Goal: Transaction & Acquisition: Purchase product/service

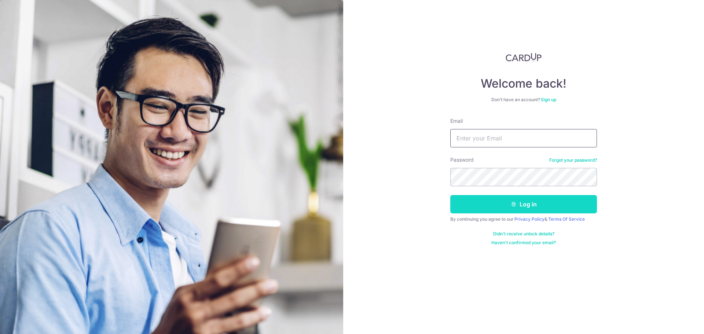
type input "kelynang88@gmail.com"
click at [522, 205] on button "Log in" at bounding box center [523, 204] width 147 height 18
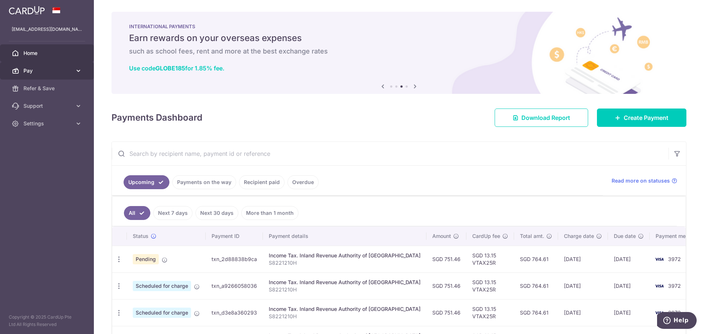
click at [63, 71] on span "Pay" at bounding box center [47, 70] width 48 height 7
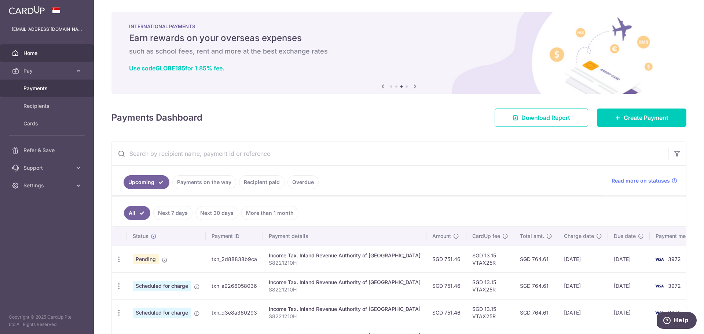
click at [45, 86] on span "Payments" at bounding box center [47, 88] width 48 height 7
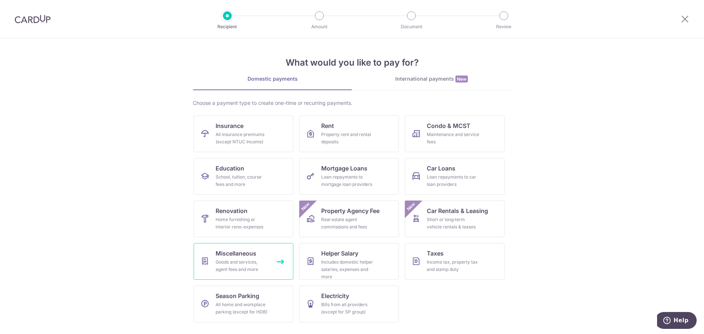
click at [237, 254] on span "Miscellaneous" at bounding box center [236, 253] width 41 height 9
click at [42, 19] on img at bounding box center [33, 19] width 36 height 9
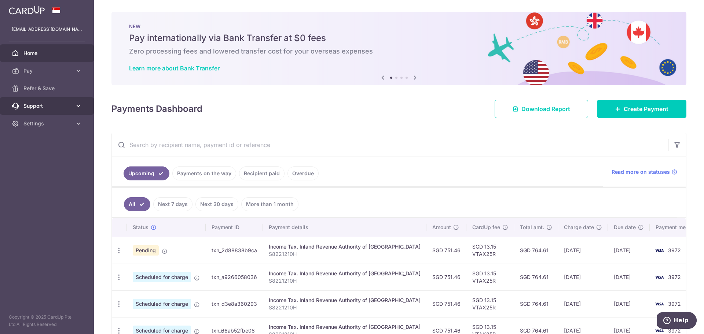
click at [50, 103] on span "Support" at bounding box center [47, 105] width 48 height 7
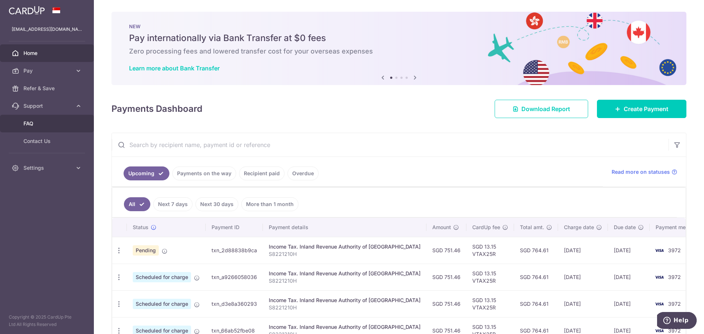
click at [45, 122] on span "FAQ" at bounding box center [47, 123] width 48 height 7
click at [60, 75] on link "Pay" at bounding box center [47, 71] width 94 height 18
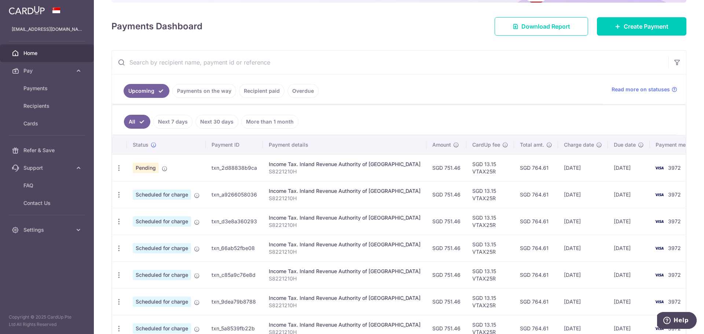
scroll to position [73, 0]
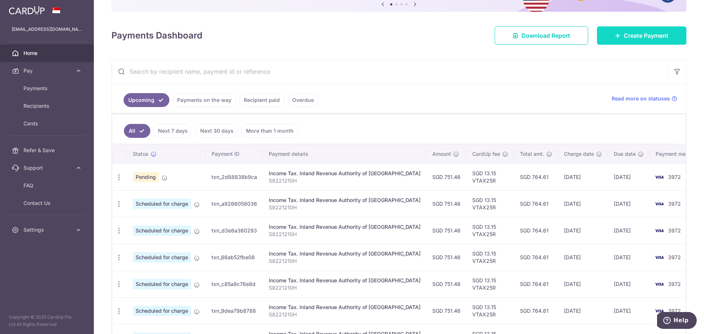
click at [615, 35] on icon at bounding box center [618, 36] width 6 height 6
